Goal: Find contact information: Find contact information

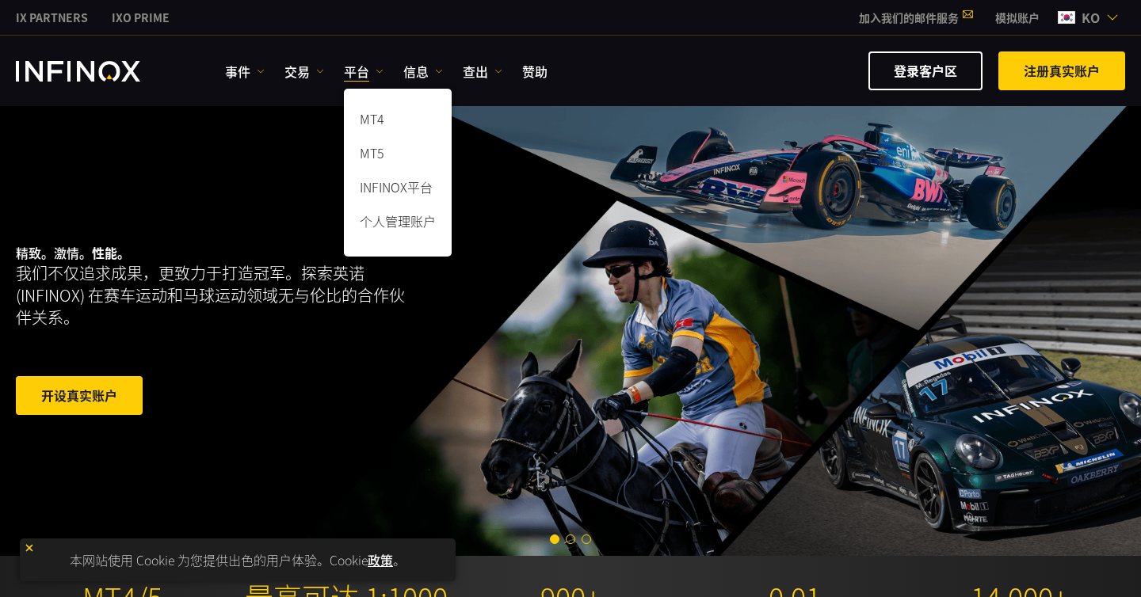
click at [353, 72] on font "平台" at bounding box center [356, 71] width 25 height 19
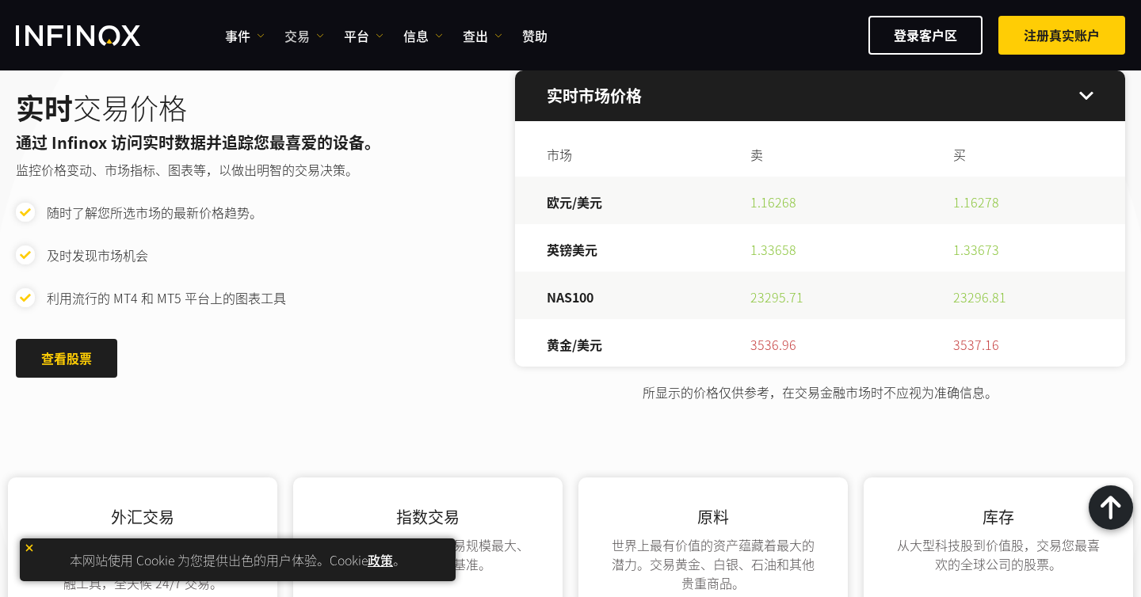
click at [322, 34] on img at bounding box center [320, 36] width 8 height 8
click at [382, 34] on img at bounding box center [380, 36] width 8 height 8
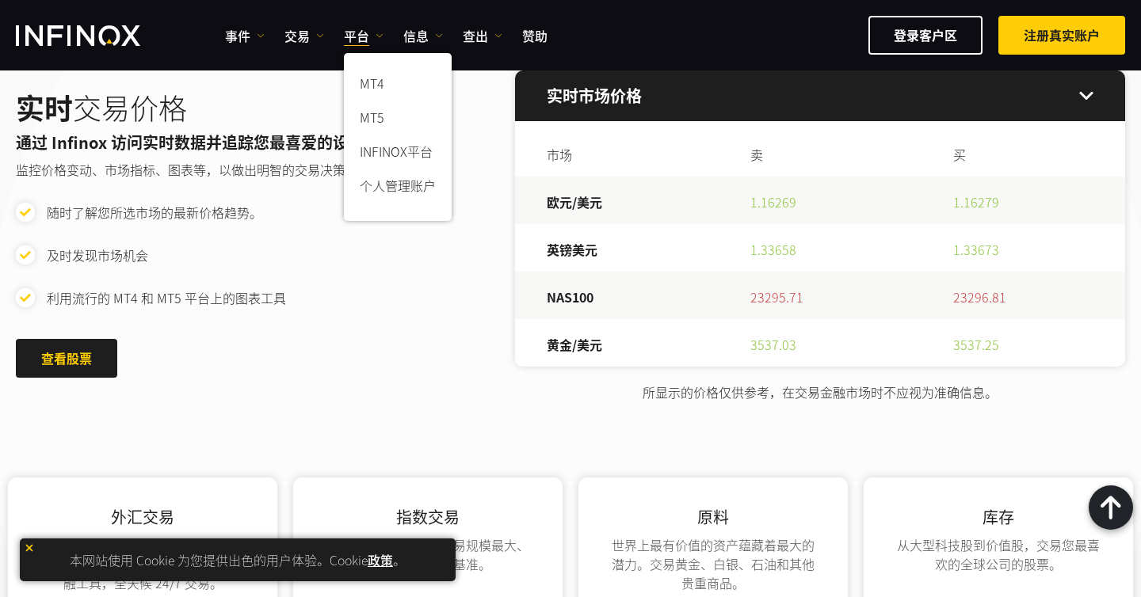
click at [369, 391] on div "实时 交易价格 通过 Infinox 访问实时数据并追踪您最喜爱的设备。 监控价格变动、市场指标、图表等，以做出明智的交易决策。 随时了解您所选市场的最新价格…" at bounding box center [570, 236] width 1109 height 331
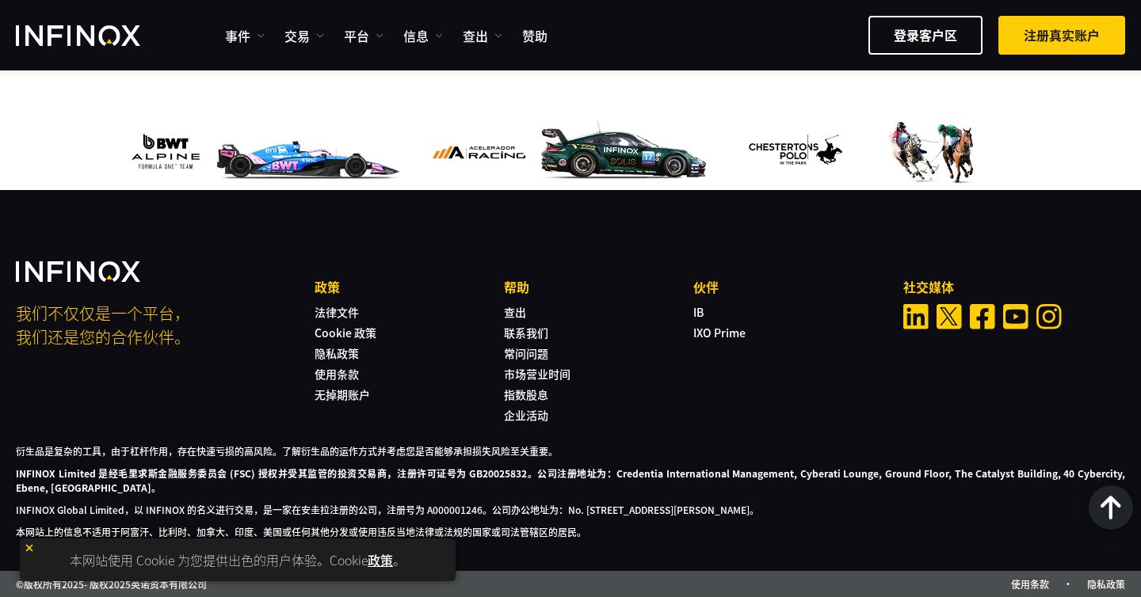
click at [917, 314] on img "领英" at bounding box center [915, 315] width 25 height 25
click at [525, 329] on font "联系我们" at bounding box center [526, 332] width 44 height 16
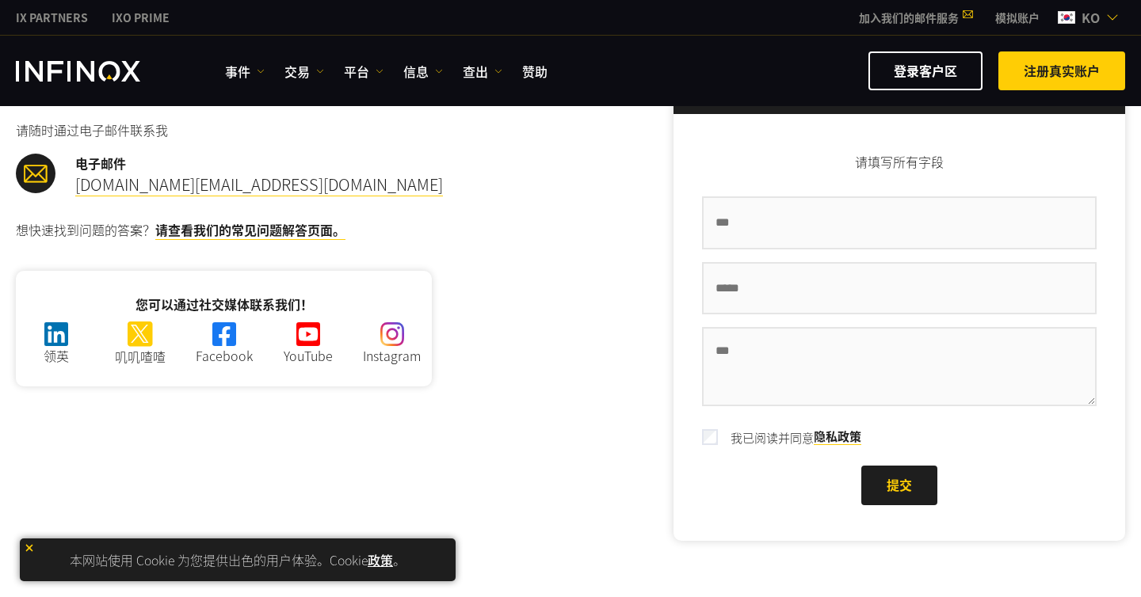
scroll to position [134, 0]
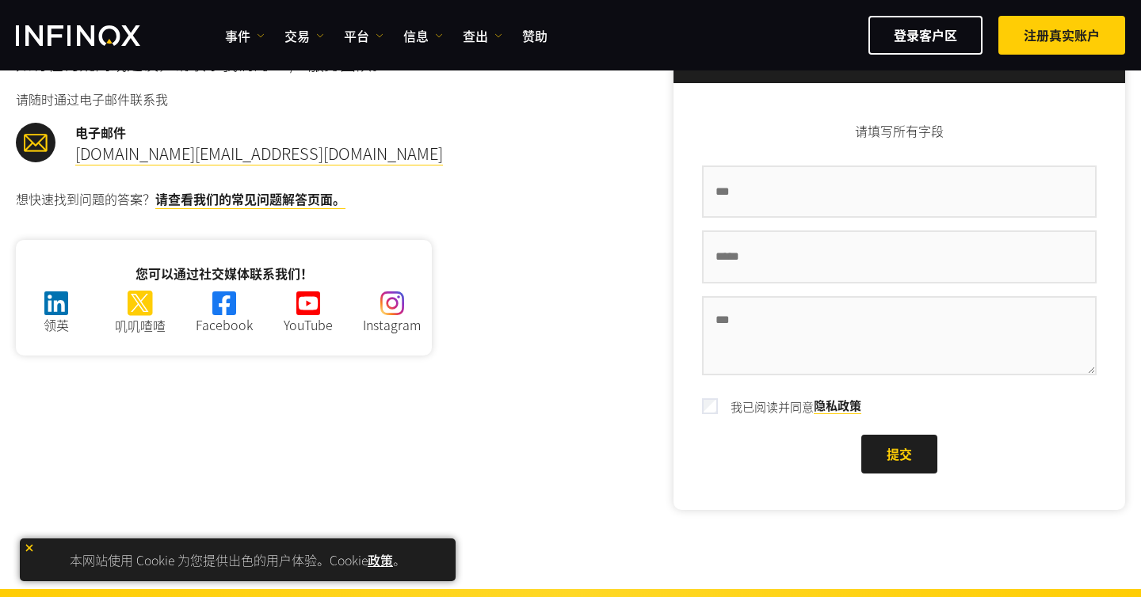
click at [503, 252] on div "如有任何问题 请联系我 如有任何疑问或建议，请联系我们的 24/7 服务团队。 请随时通过电子邮件联系我 电子邮件 support.kr@infinox.co…" at bounding box center [293, 184] width 555 height 342
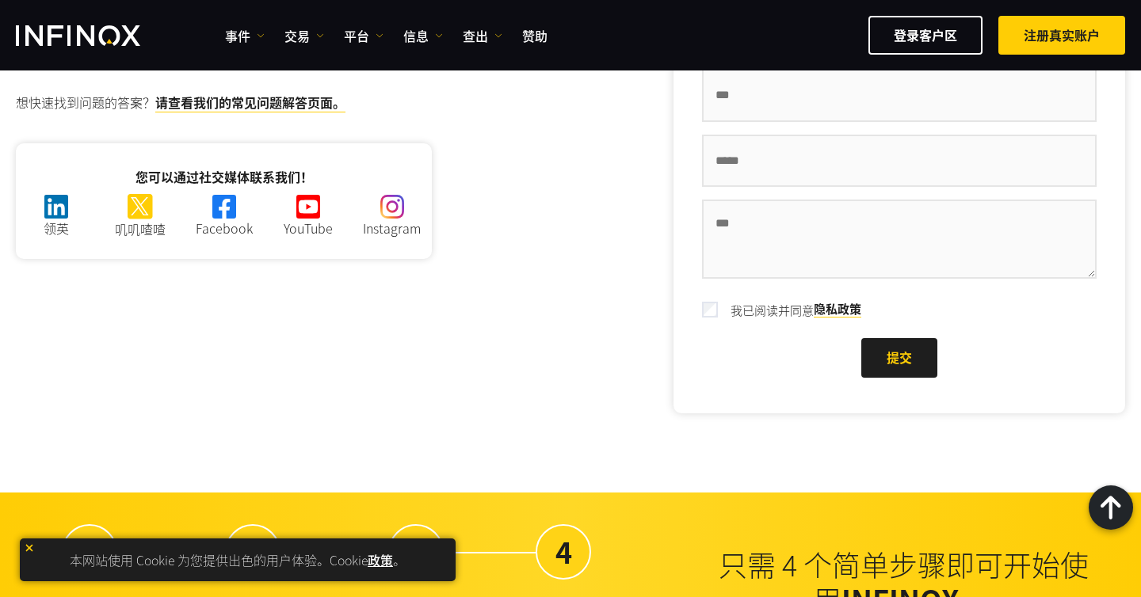
scroll to position [0, 0]
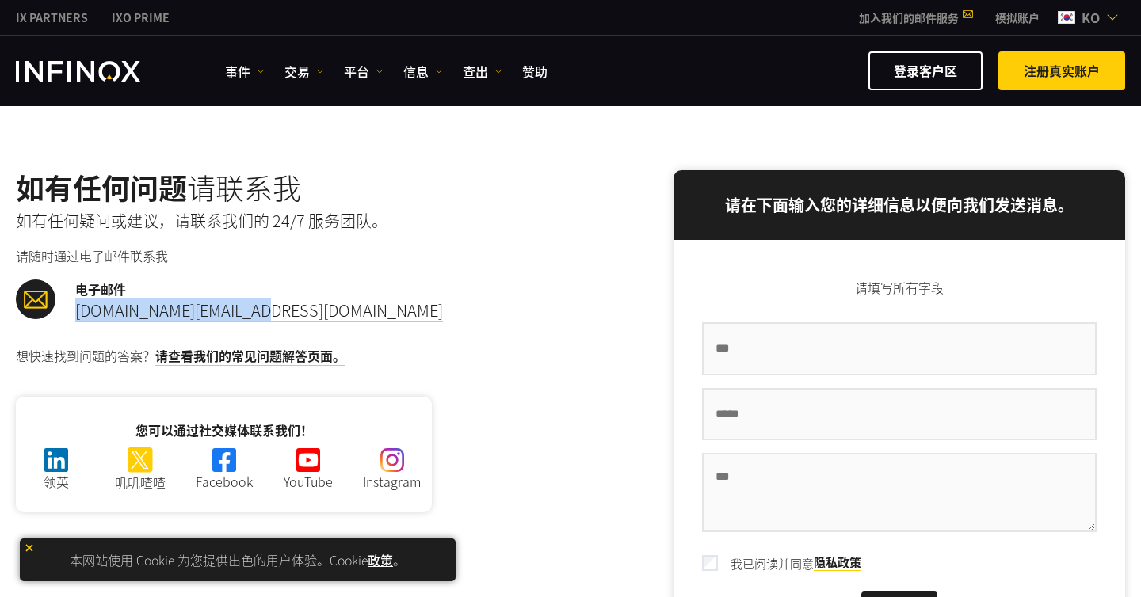
drag, startPoint x: 261, startPoint y: 309, endPoint x: 73, endPoint y: 310, distance: 188.6
click at [73, 310] on div "电子邮件 support.kr@infinox.com" at bounding box center [293, 301] width 555 height 43
copy font "support.kr@infinox.com"
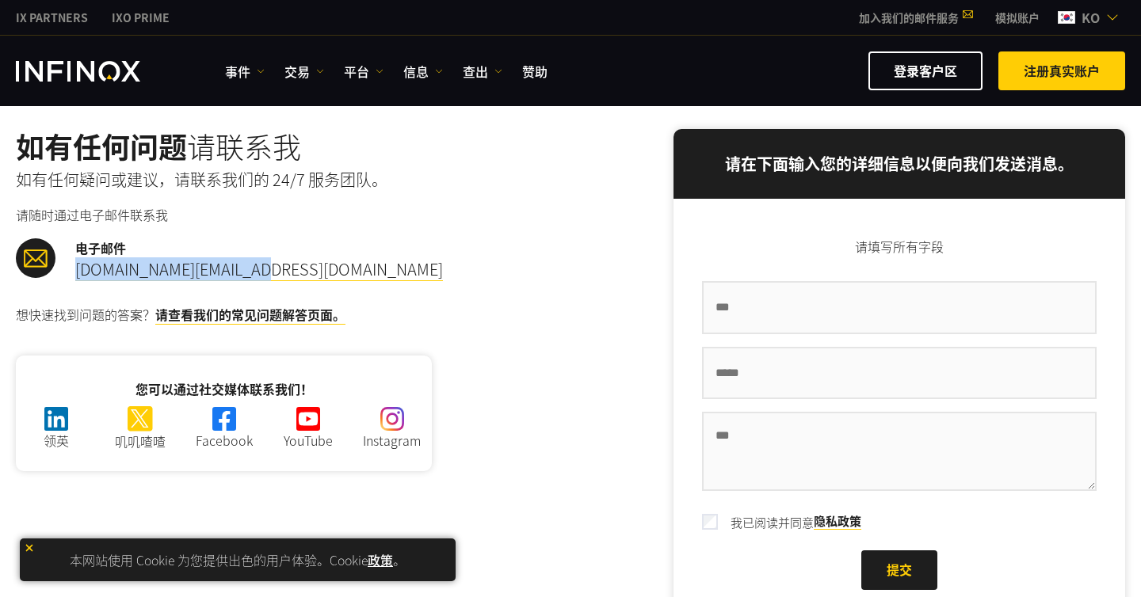
scroll to position [90, 0]
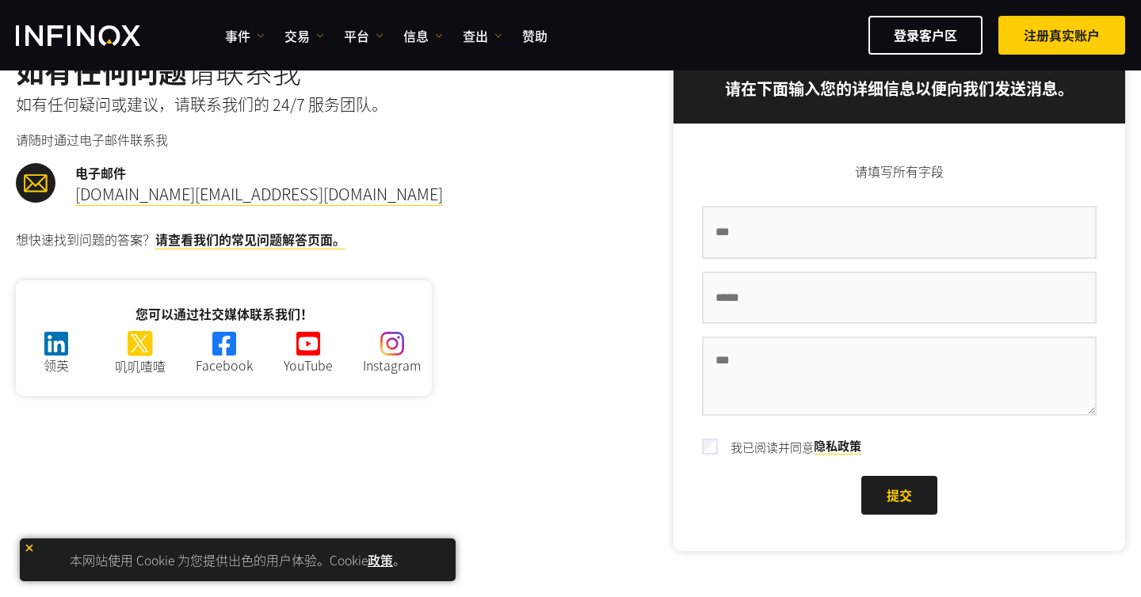
click at [444, 223] on div "如有任何问题 请联系我 如有任何疑问或建议，请联系我们的 24/7 服务团队。 请随时通过电子邮件联系我 电子邮件 support.kr@infinox.co…" at bounding box center [293, 225] width 555 height 342
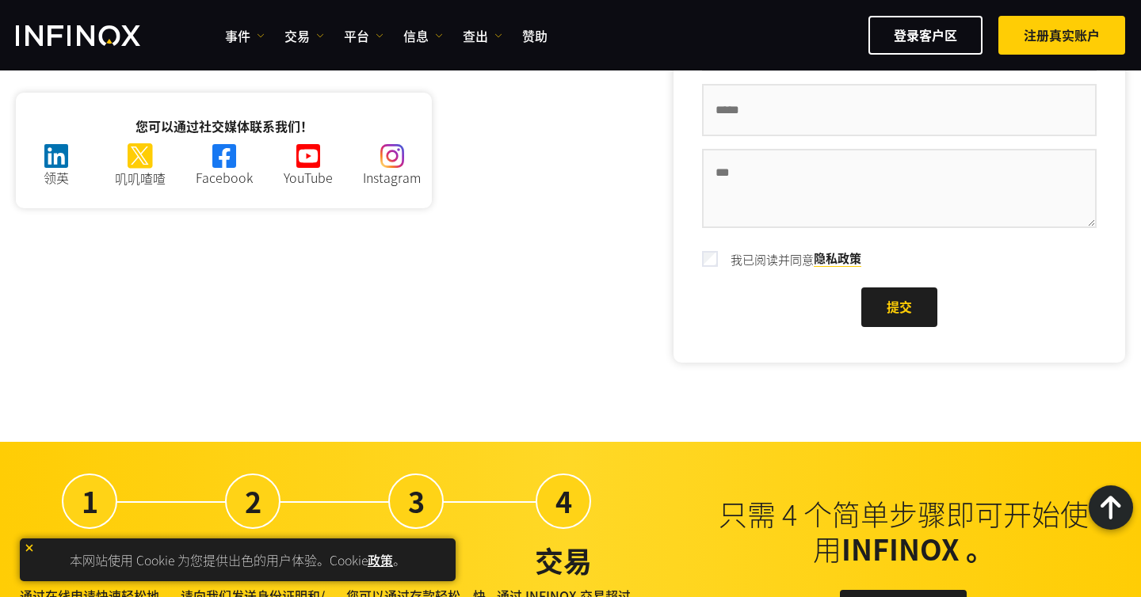
scroll to position [0, 0]
